Goal: Task Accomplishment & Management: Use online tool/utility

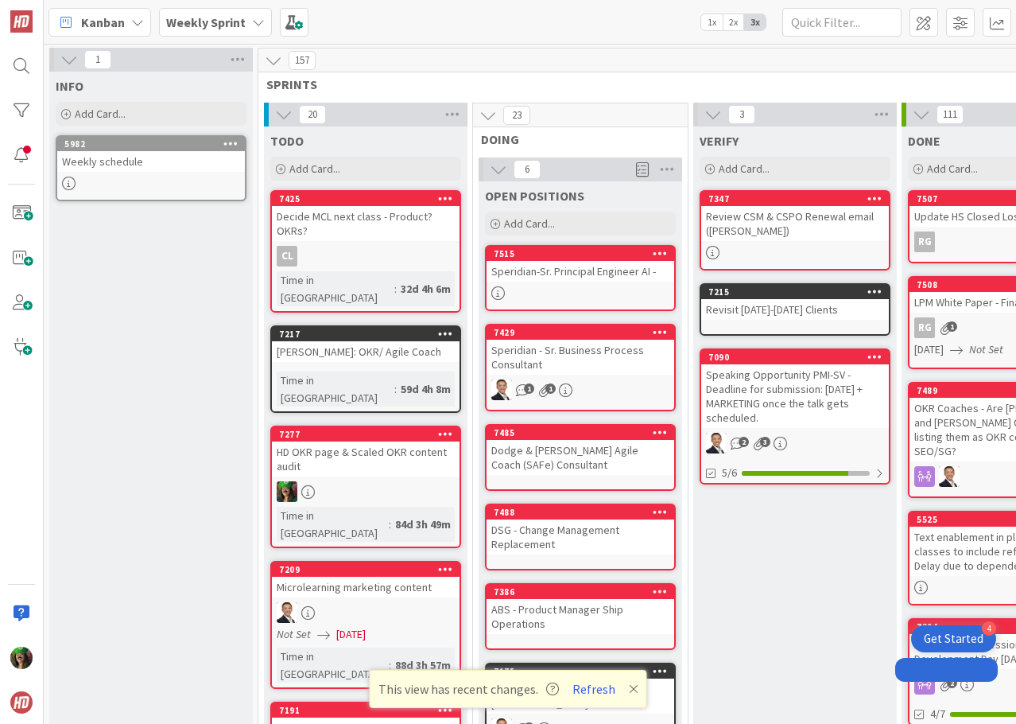
click at [216, 24] on b "Weekly Sprint" at bounding box center [206, 22] width 80 height 16
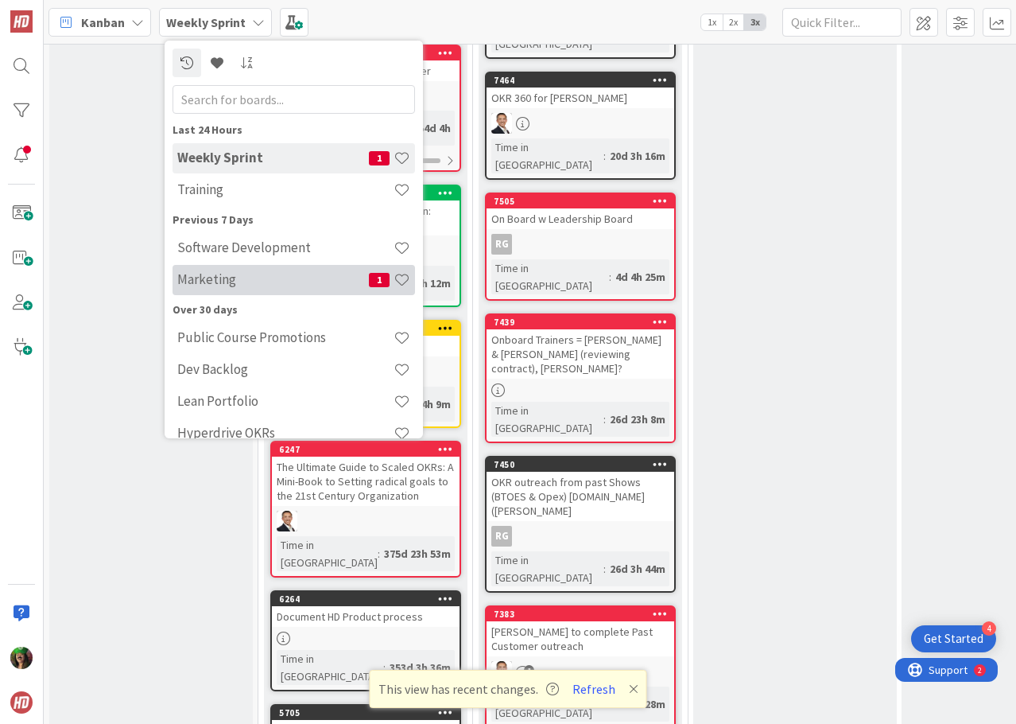
click at [235, 270] on div "Marketing 1" at bounding box center [294, 280] width 243 height 30
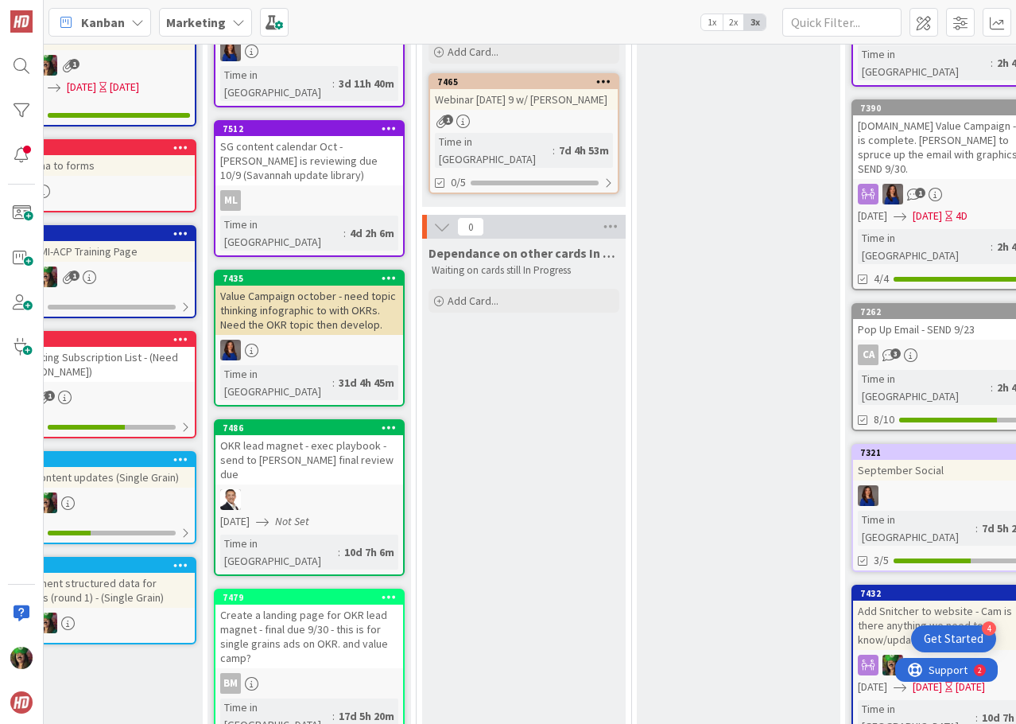
scroll to position [0, 694]
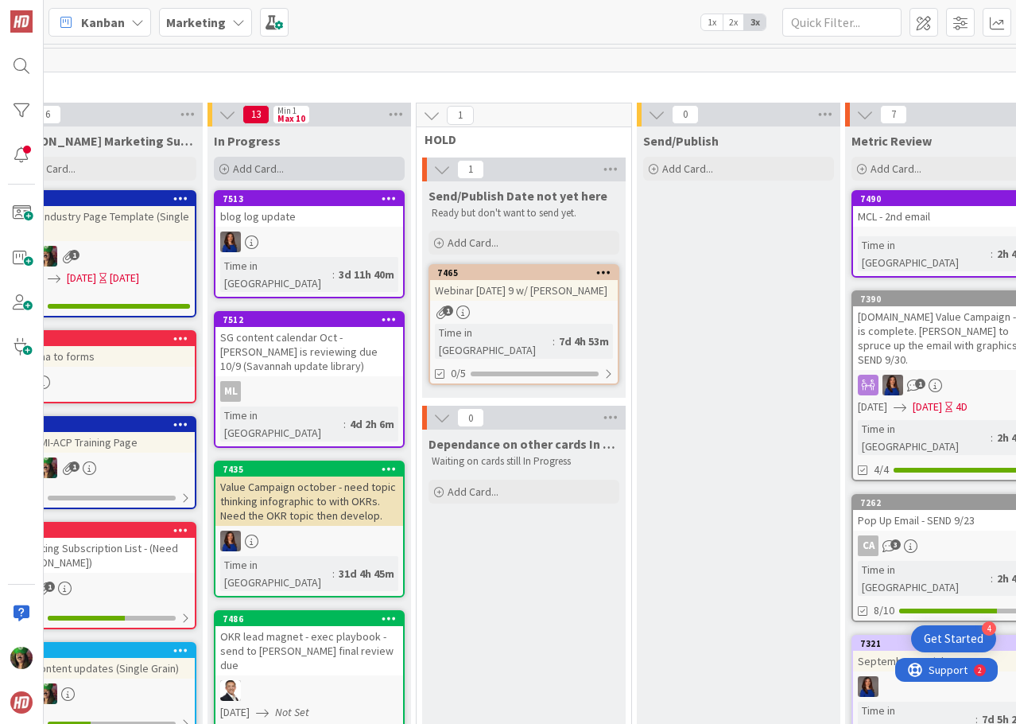
click at [301, 163] on div "Add Card..." at bounding box center [309, 169] width 191 height 24
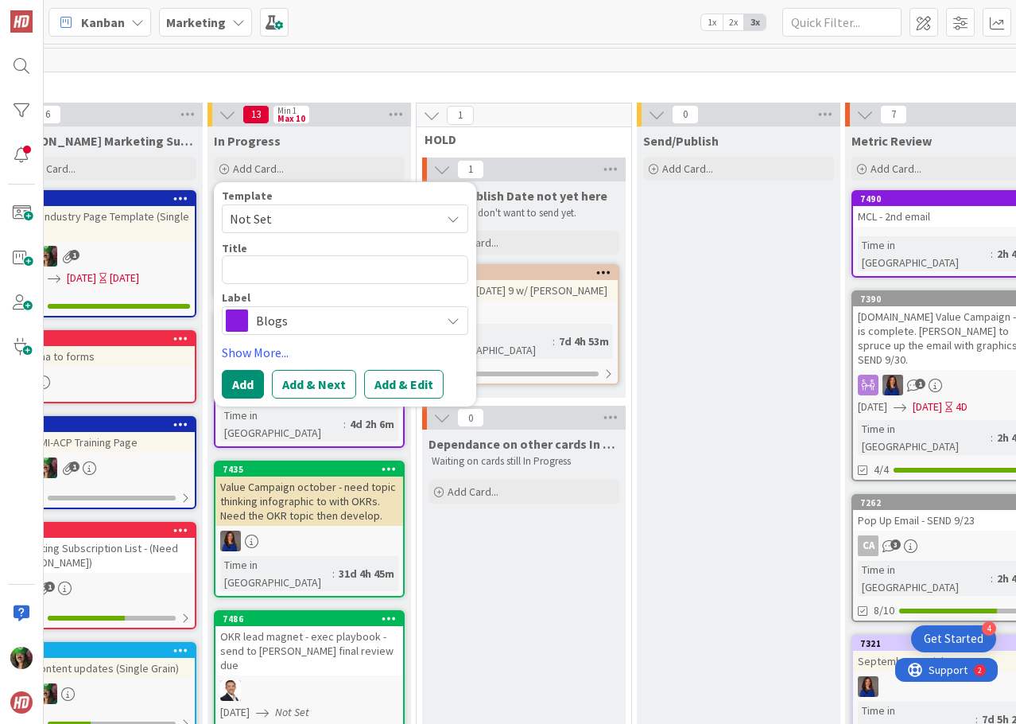
click at [332, 309] on div "Blogs" at bounding box center [345, 320] width 247 height 29
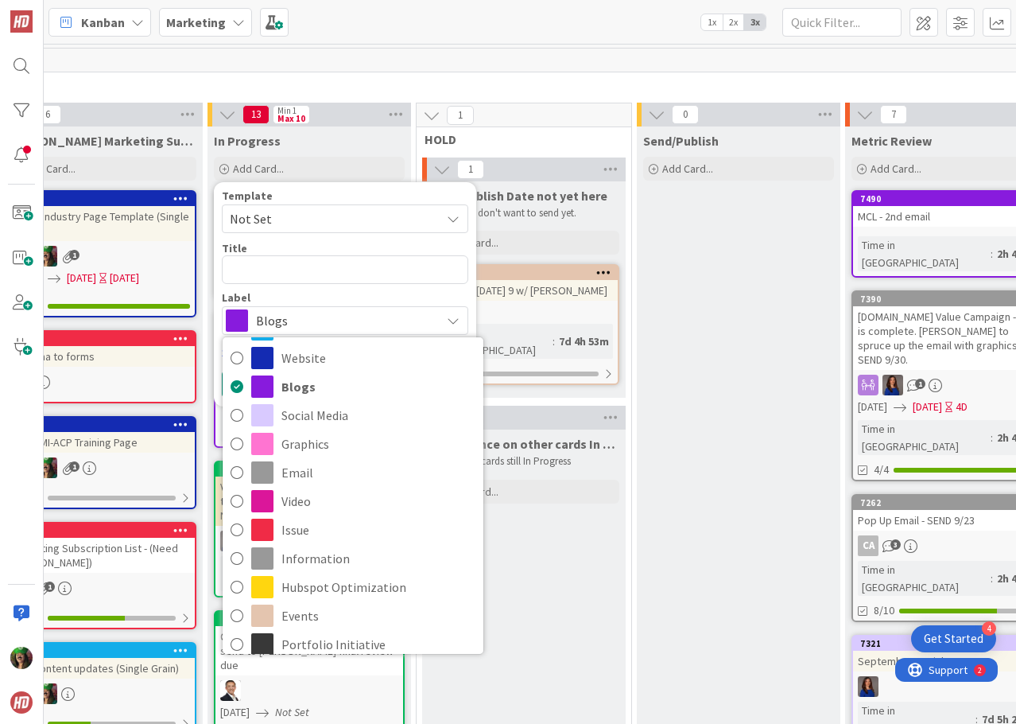
scroll to position [170, 0]
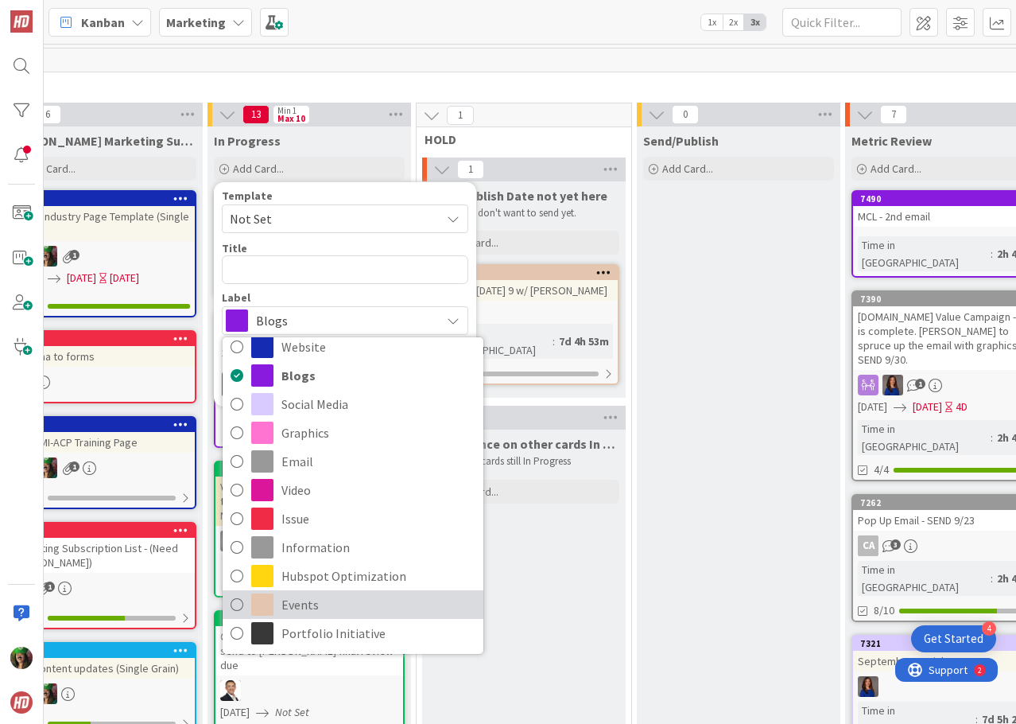
click at [394, 597] on span "Events" at bounding box center [379, 604] width 194 height 24
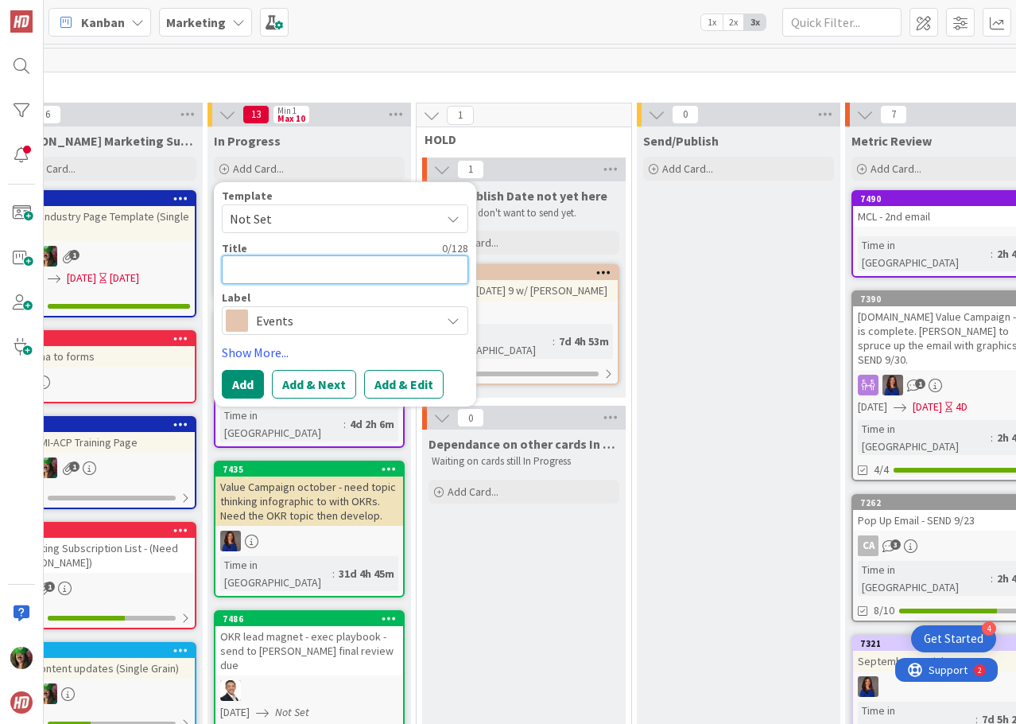
click at [342, 273] on textarea at bounding box center [345, 269] width 247 height 29
type textarea "x"
type textarea "P"
type textarea "x"
type textarea "Po"
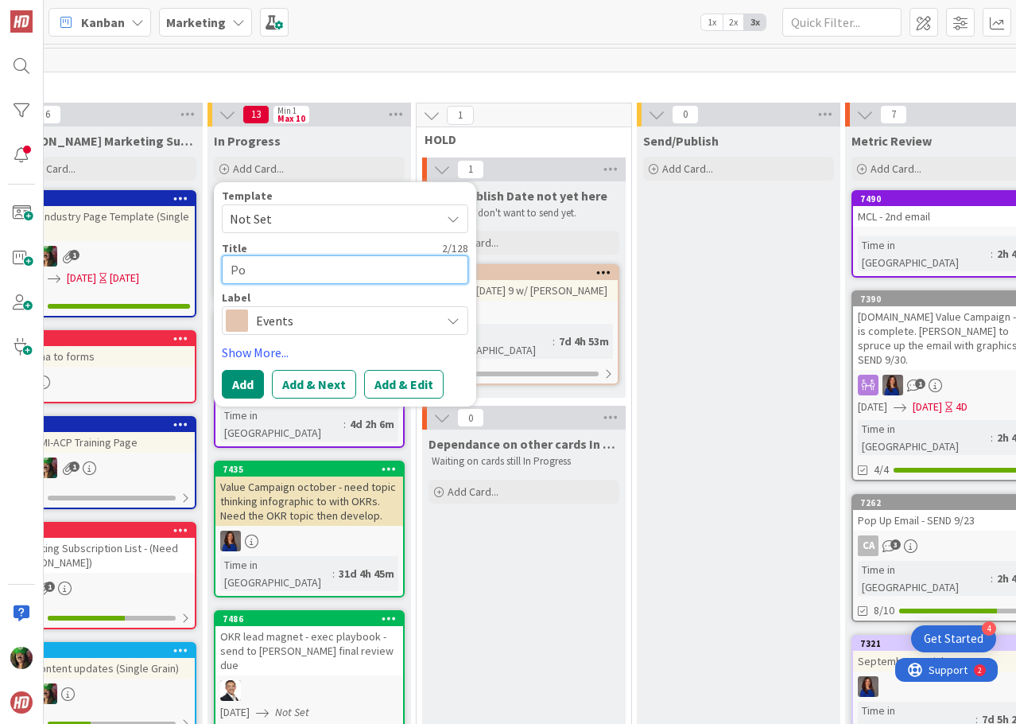
type textarea "x"
type textarea "Pos"
type textarea "x"
type textarea "Post"
type textarea "x"
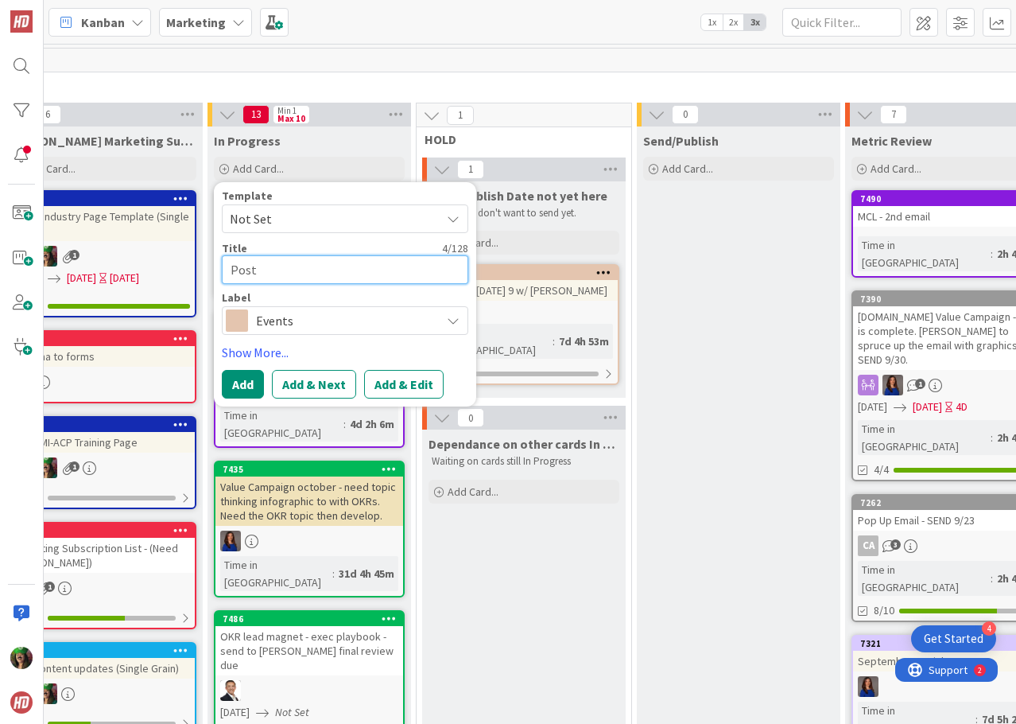
type textarea "Post"
type textarea "x"
type textarea "Post P"
type textarea "x"
type textarea "Post PM"
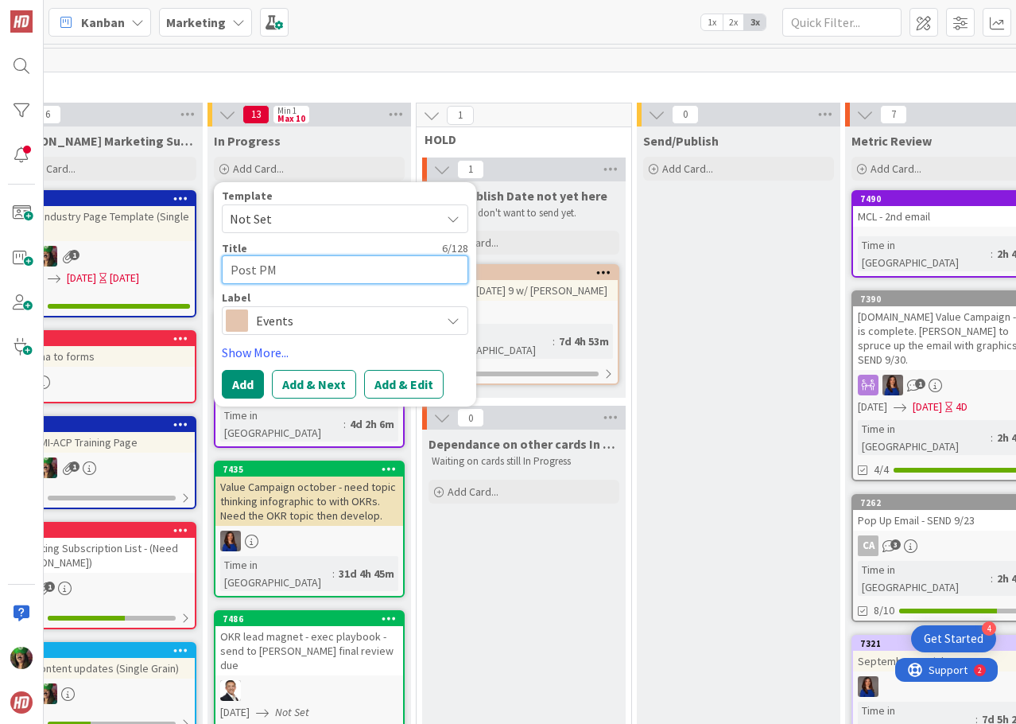
type textarea "x"
type textarea "Post PMI"
type textarea "x"
type textarea "Post PMI d"
type textarea "x"
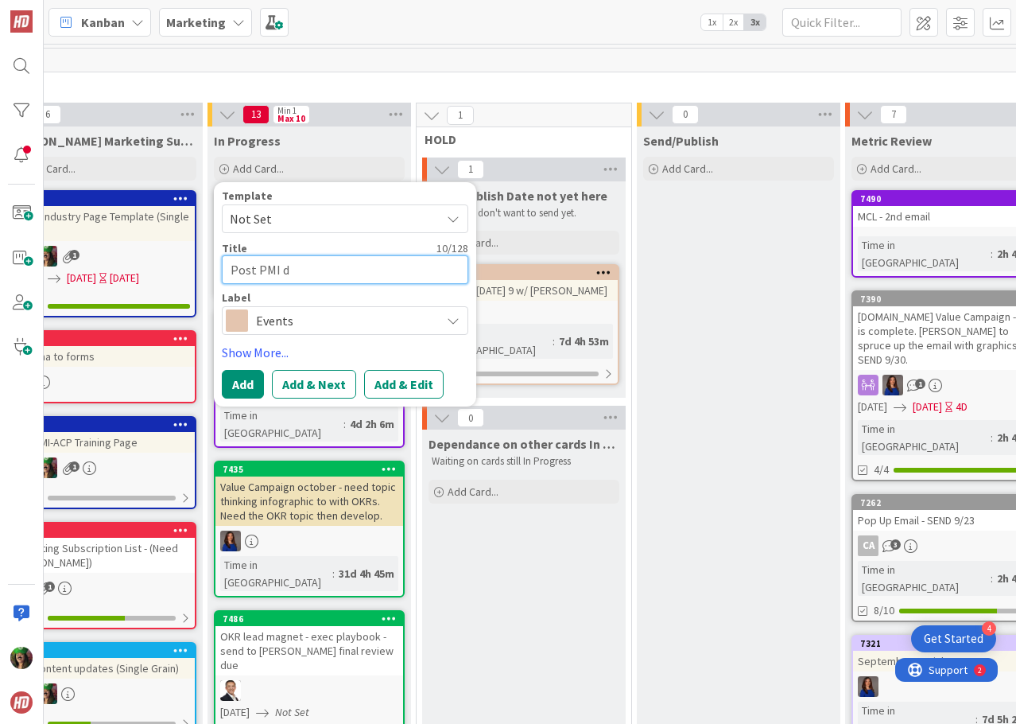
type textarea "Post PMI de"
type textarea "x"
type textarea "Post PMI dev"
type textarea "x"
type textarea "Post PMI de"
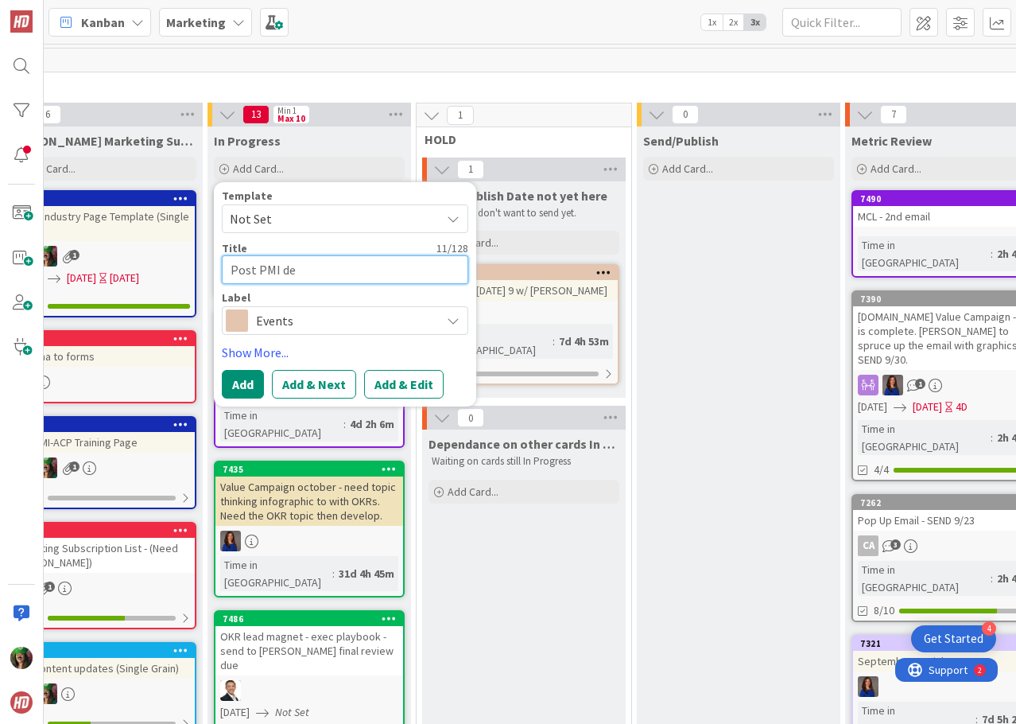
type textarea "x"
type textarea "Post PMI d"
type textarea "x"
type textarea "Post PMI"
type textarea "x"
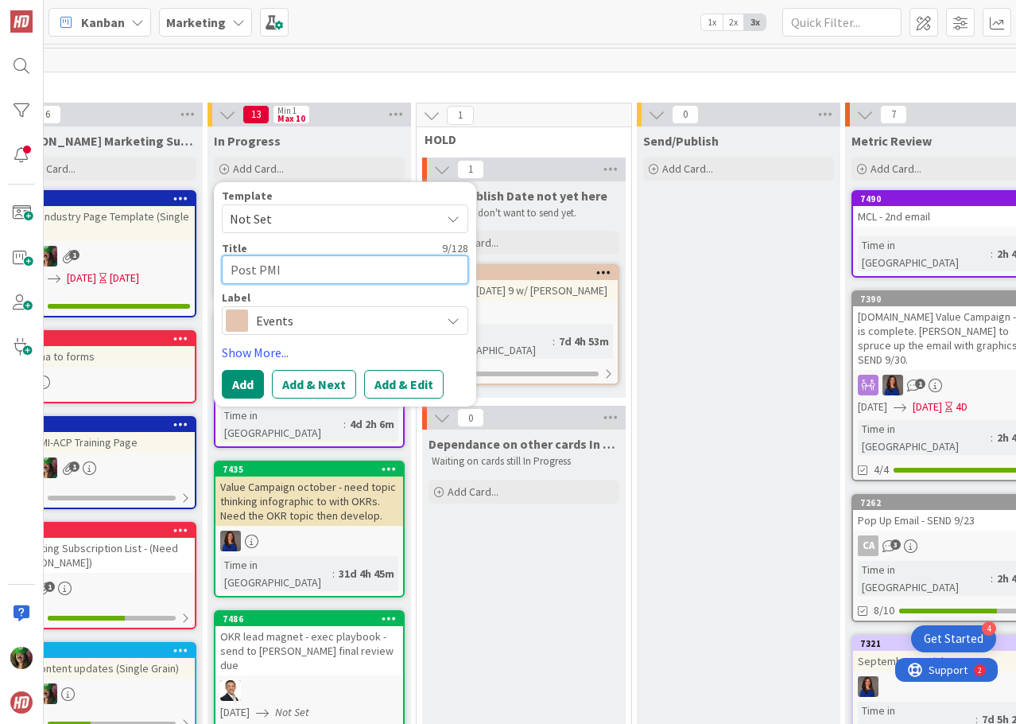
type textarea "Post PMI D"
type textarea "x"
type textarea "Post PMI De"
type textarea "x"
type textarea "Post PMI Deve"
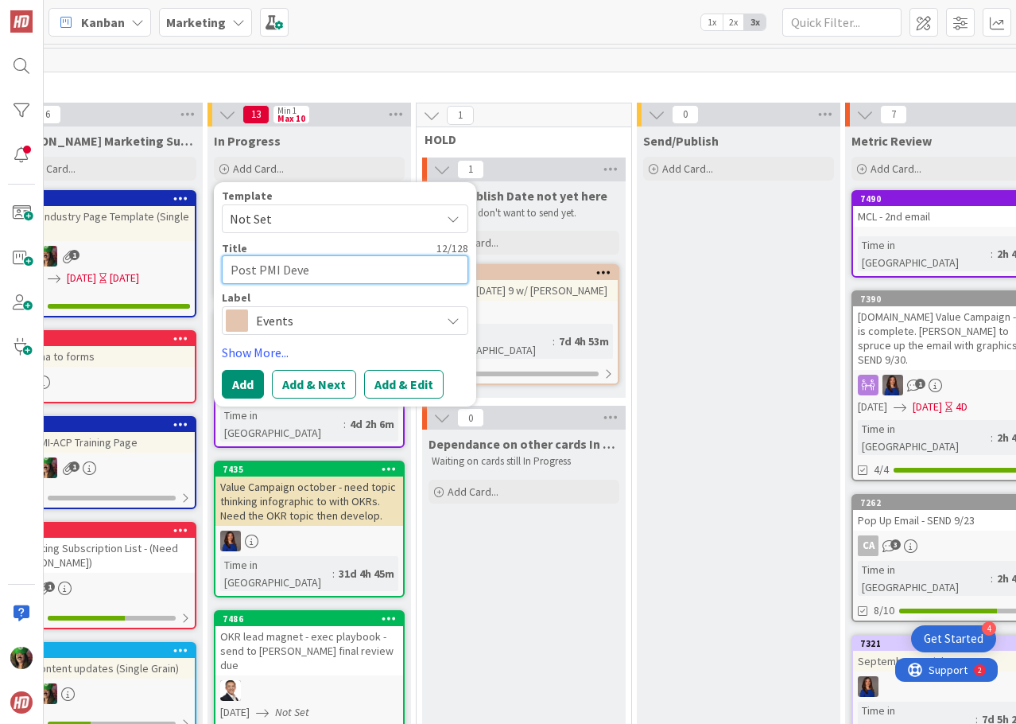
type textarea "x"
type textarea "Post PMI Devel"
type textarea "x"
type textarea "Post PMI Develo"
type textarea "x"
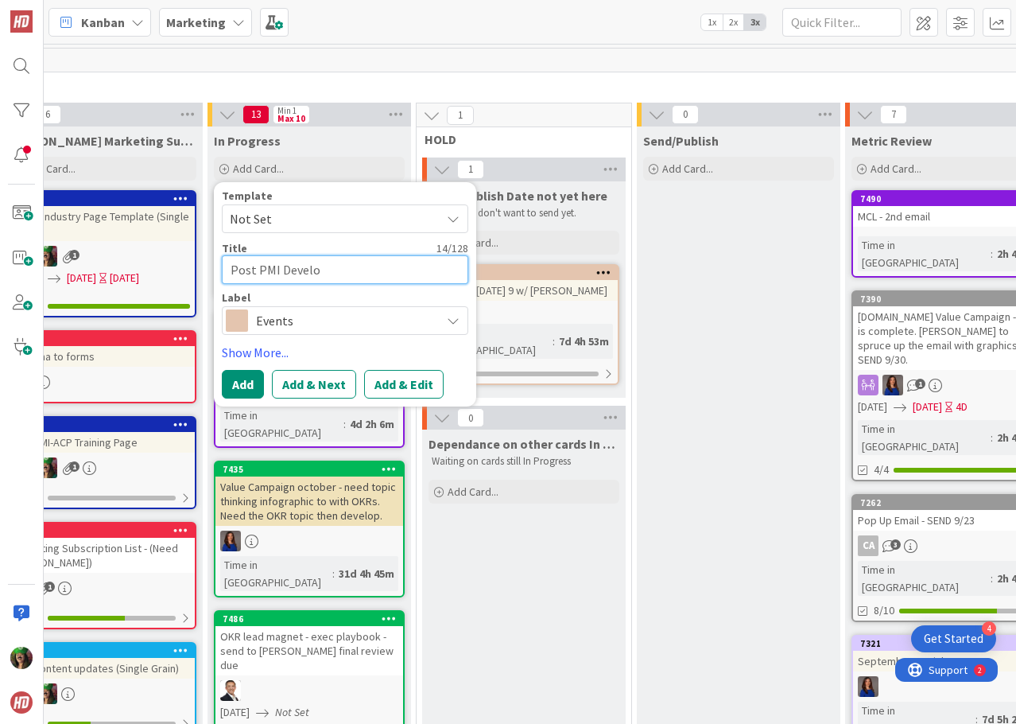
type textarea "Post PMI Develop"
type textarea "x"
type textarea "Post PMI Developm"
type textarea "x"
type textarea "Post PMI Developme"
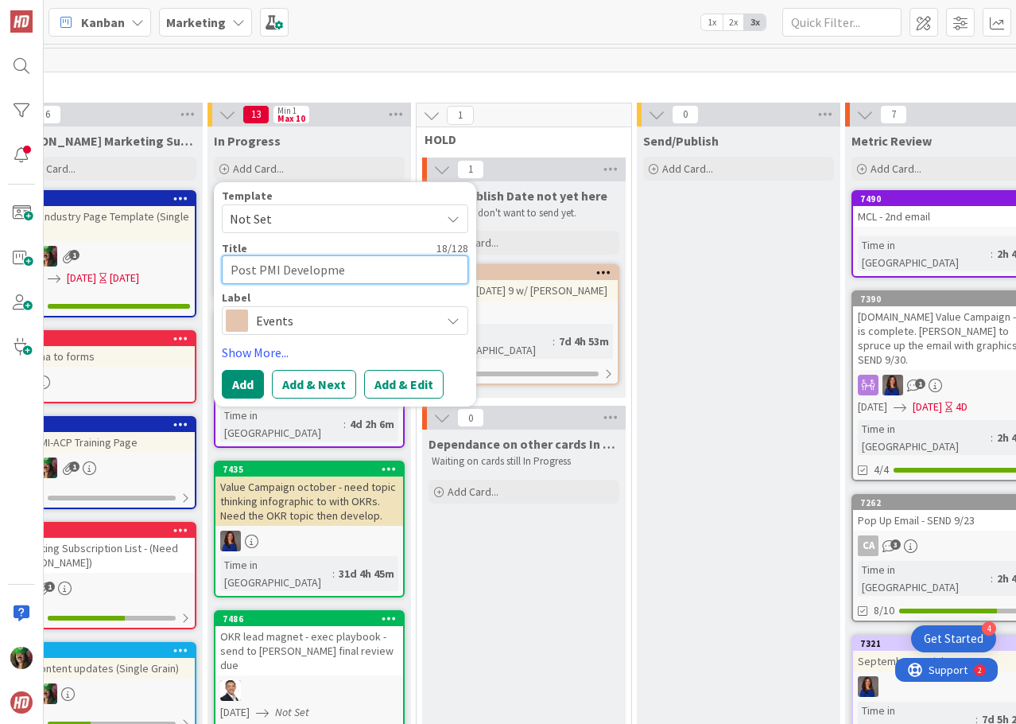
type textarea "x"
type textarea "Post PMI Developmen"
type textarea "x"
type textarea "Post PMI Development"
type textarea "x"
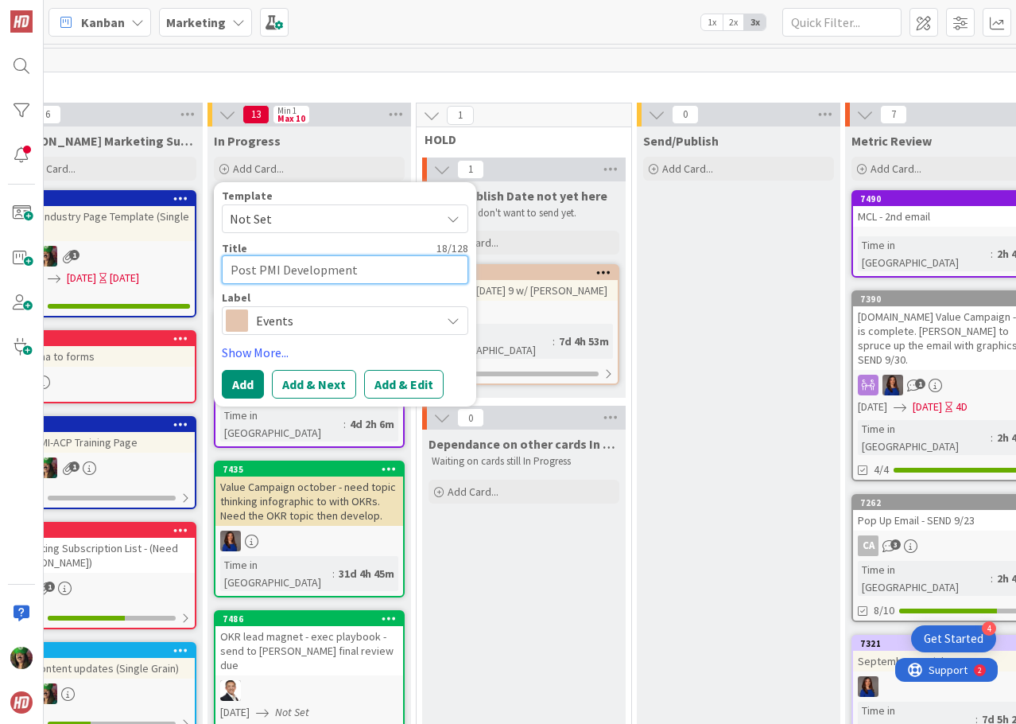
type textarea "Post PMI Development"
type textarea "x"
type textarea "Post PMI Development D"
type textarea "x"
type textarea "Post PMI Development Da"
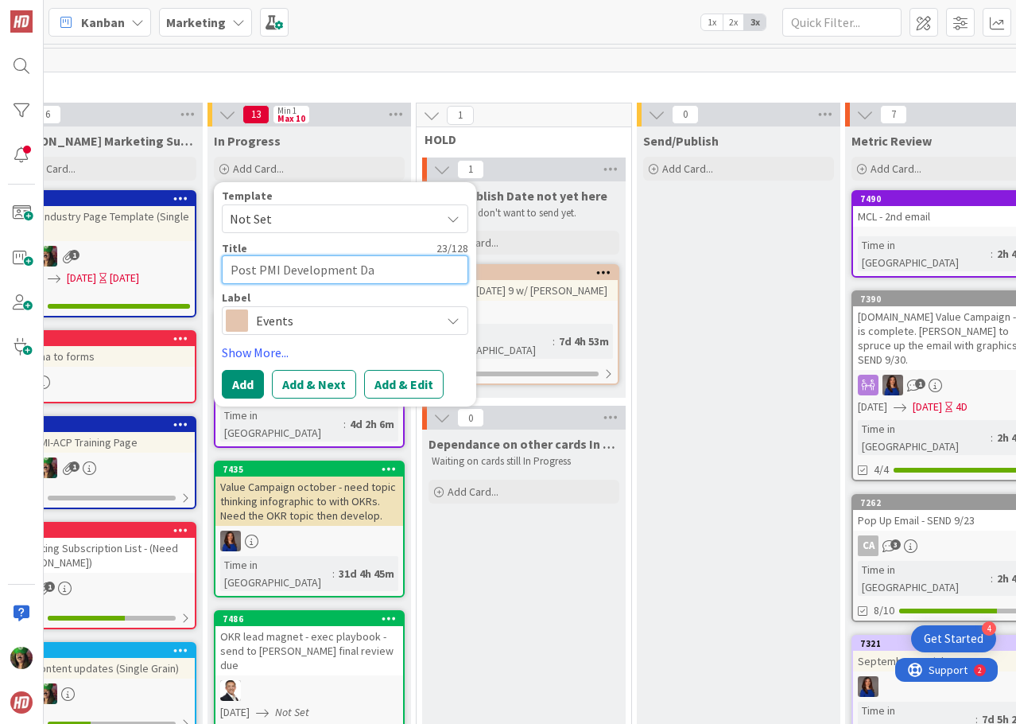
type textarea "x"
type textarea "Post PMI Development Day"
click at [238, 379] on button "Add" at bounding box center [243, 384] width 42 height 29
type textarea "x"
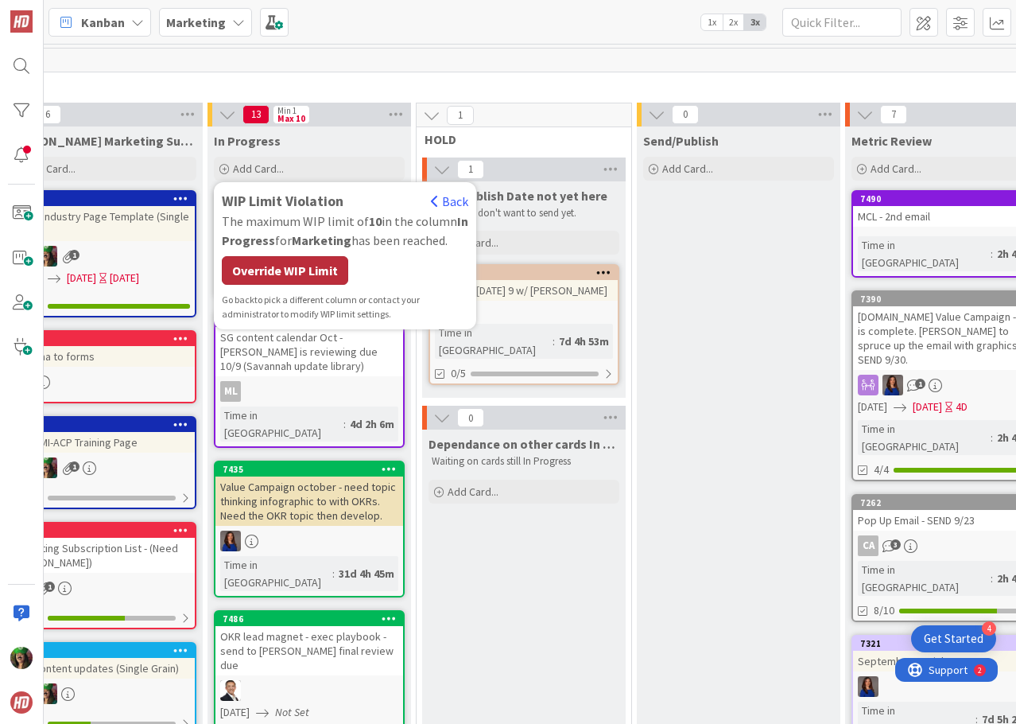
click at [273, 263] on div "Override WIP Limit" at bounding box center [285, 270] width 126 height 29
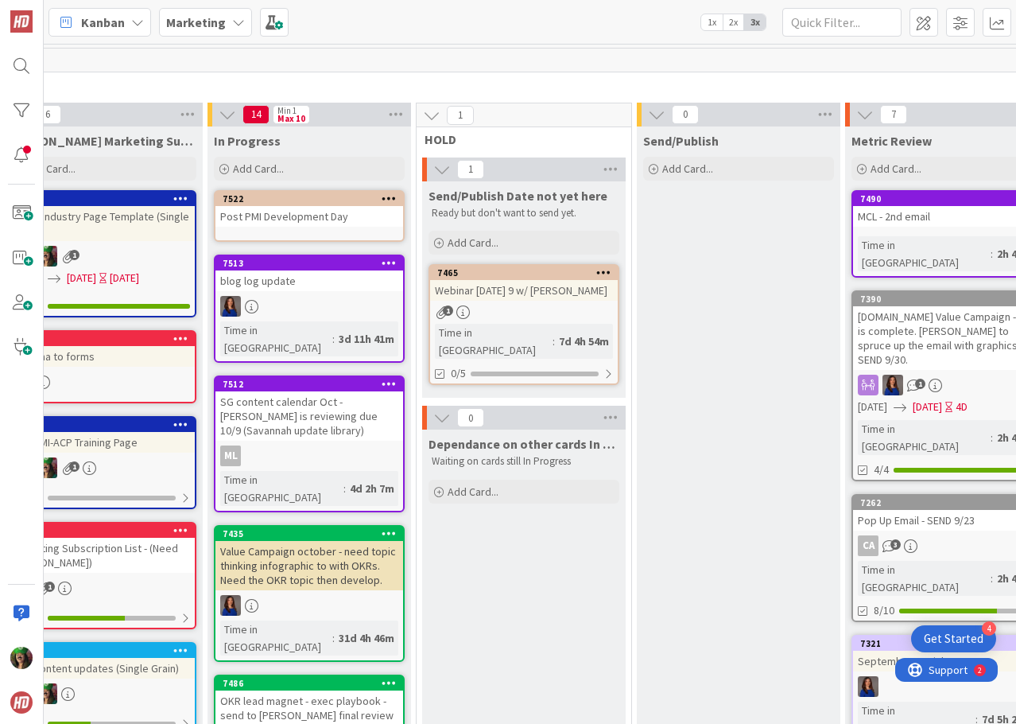
click at [355, 215] on div "Post PMI Development Day" at bounding box center [310, 216] width 188 height 21
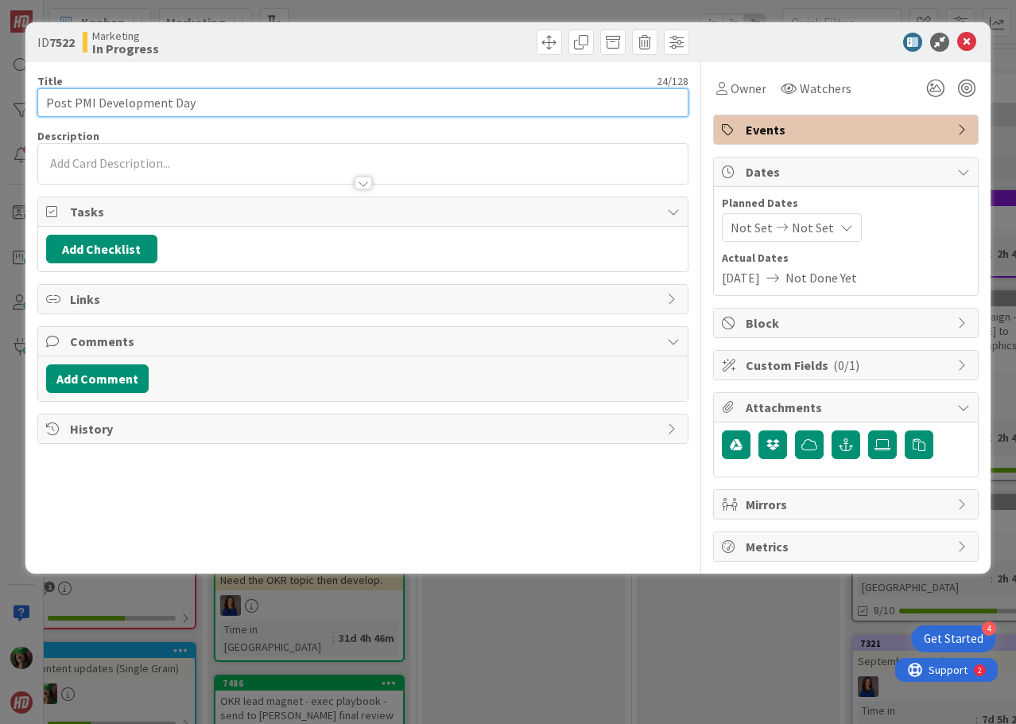
click at [254, 108] on input "Post PMI Development Day" at bounding box center [362, 102] width 651 height 29
type input "Post PMI Development Day (social?)"
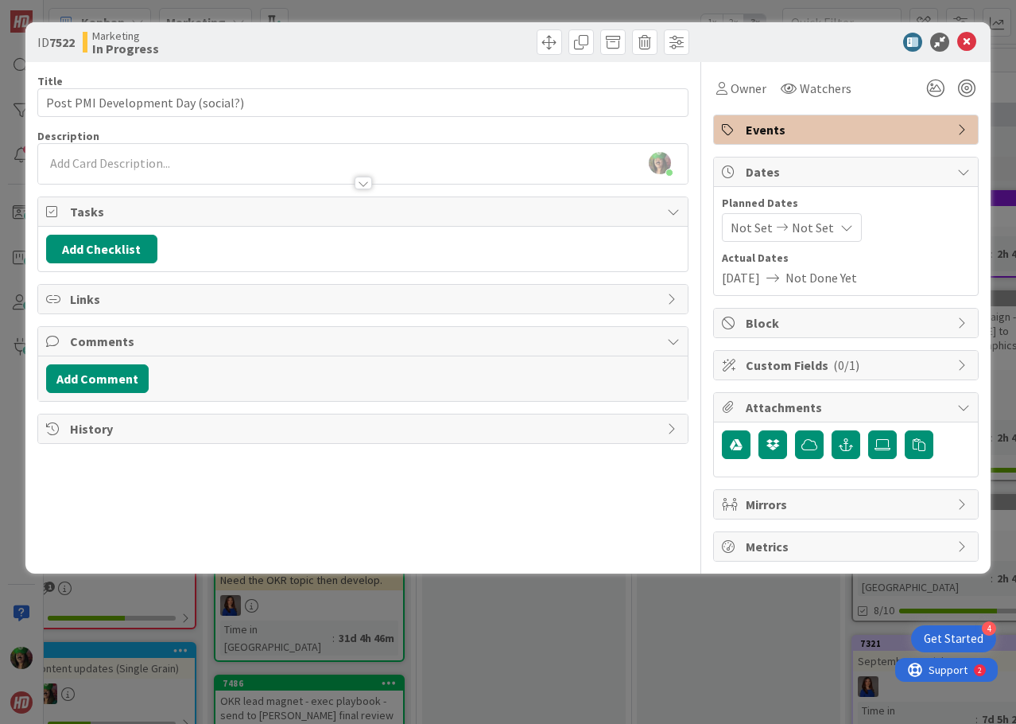
click at [241, 166] on div "[PERSON_NAME] just joined" at bounding box center [363, 164] width 650 height 40
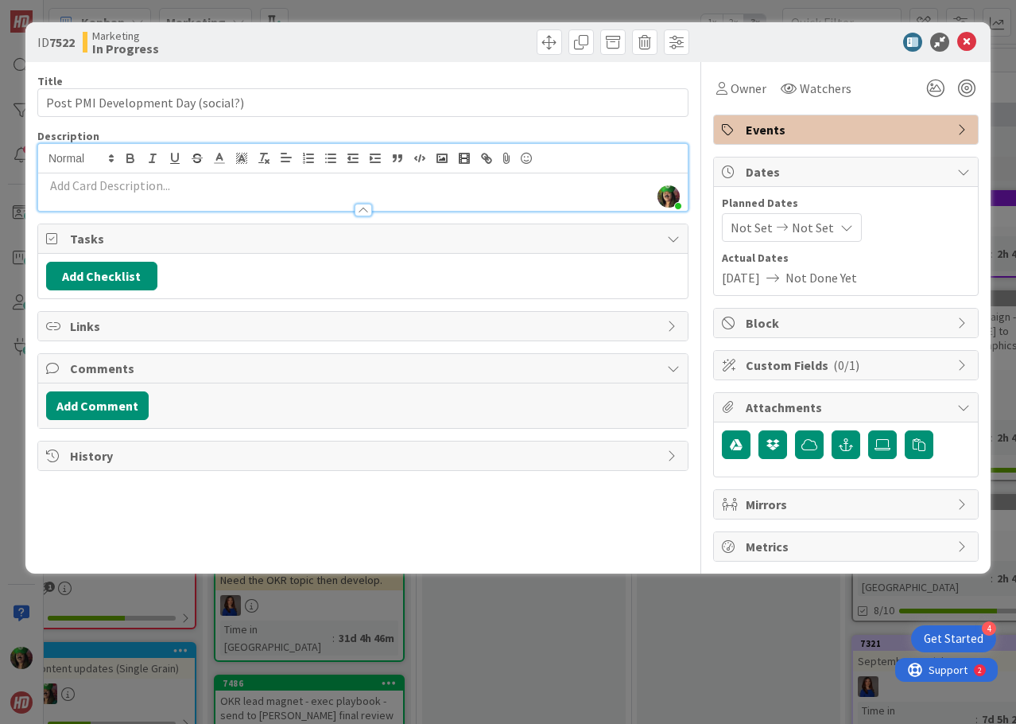
click at [231, 196] on div at bounding box center [363, 202] width 650 height 17
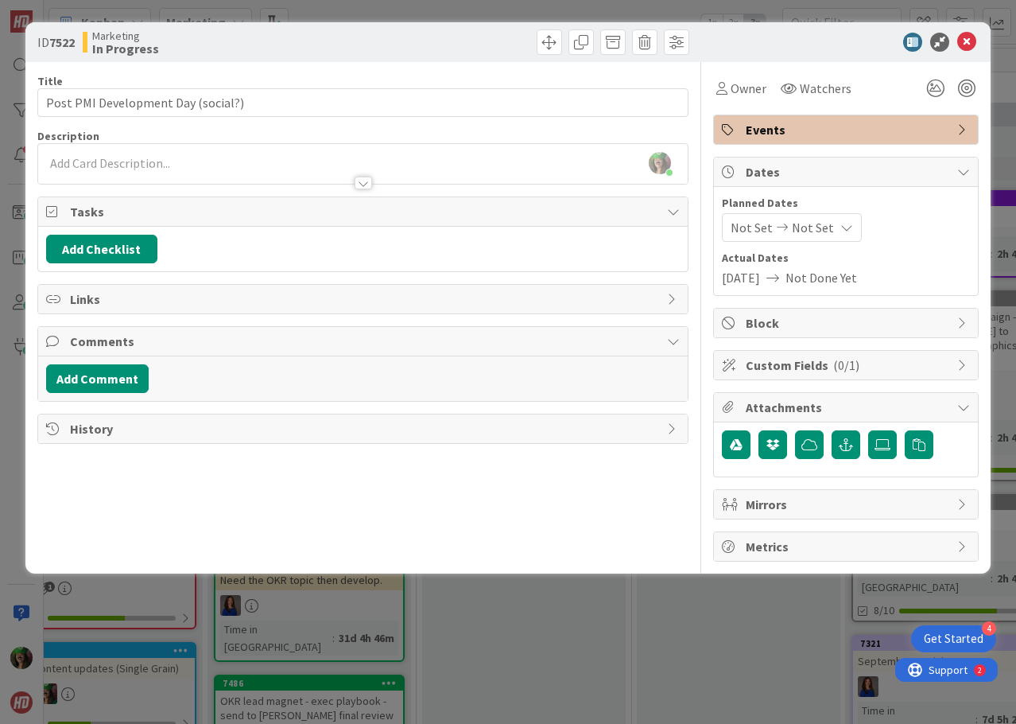
click at [236, 173] on div at bounding box center [363, 175] width 650 height 17
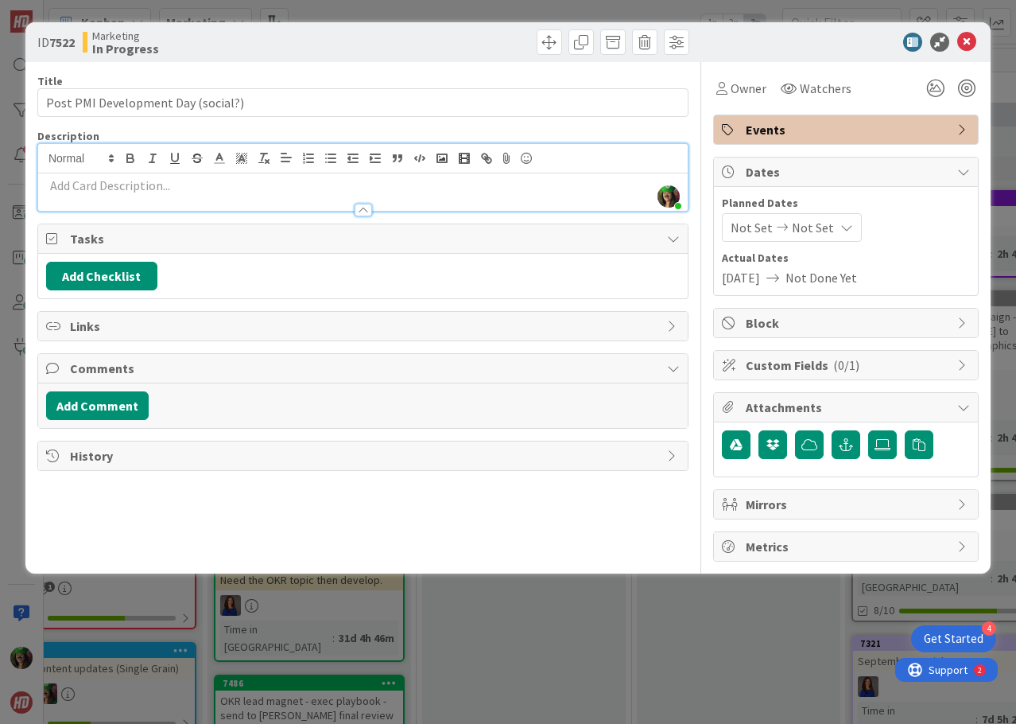
click at [130, 181] on p at bounding box center [363, 186] width 634 height 18
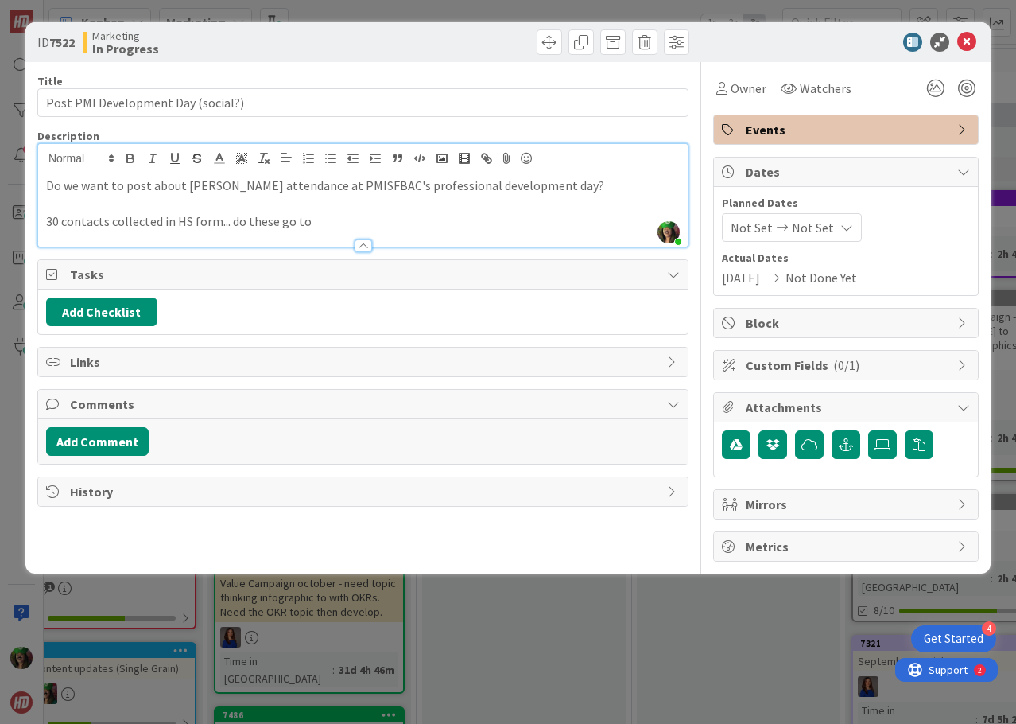
click at [134, 217] on p "30 contacts collected in HS form... do these go to" at bounding box center [363, 221] width 634 height 18
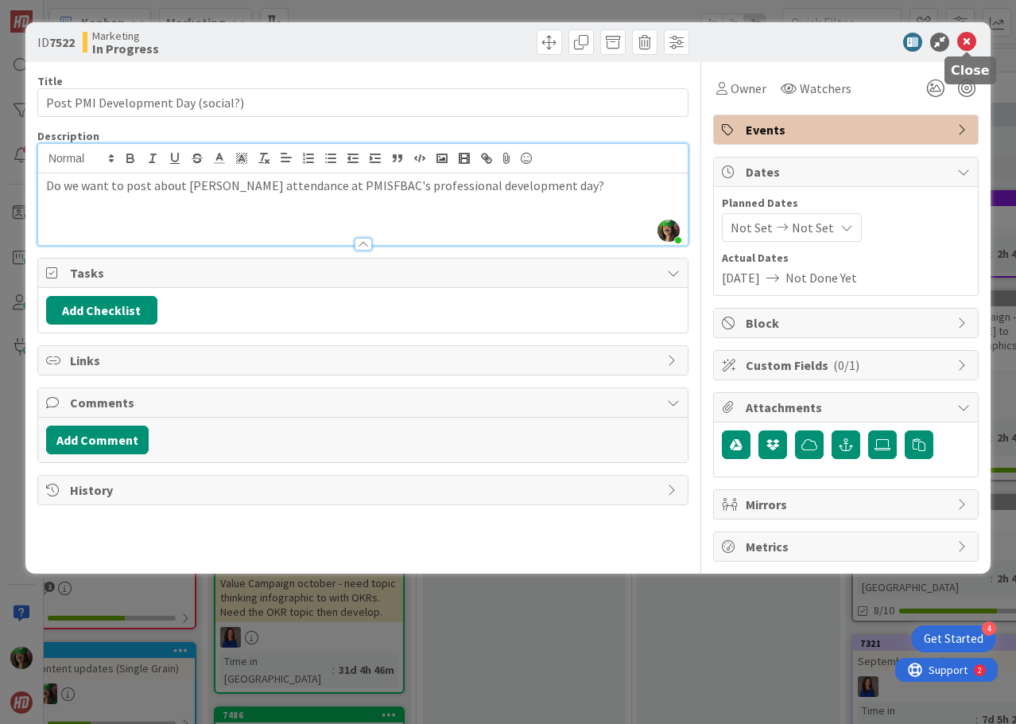
click at [968, 44] on icon at bounding box center [966, 42] width 19 height 19
